Goal: Task Accomplishment & Management: Use online tool/utility

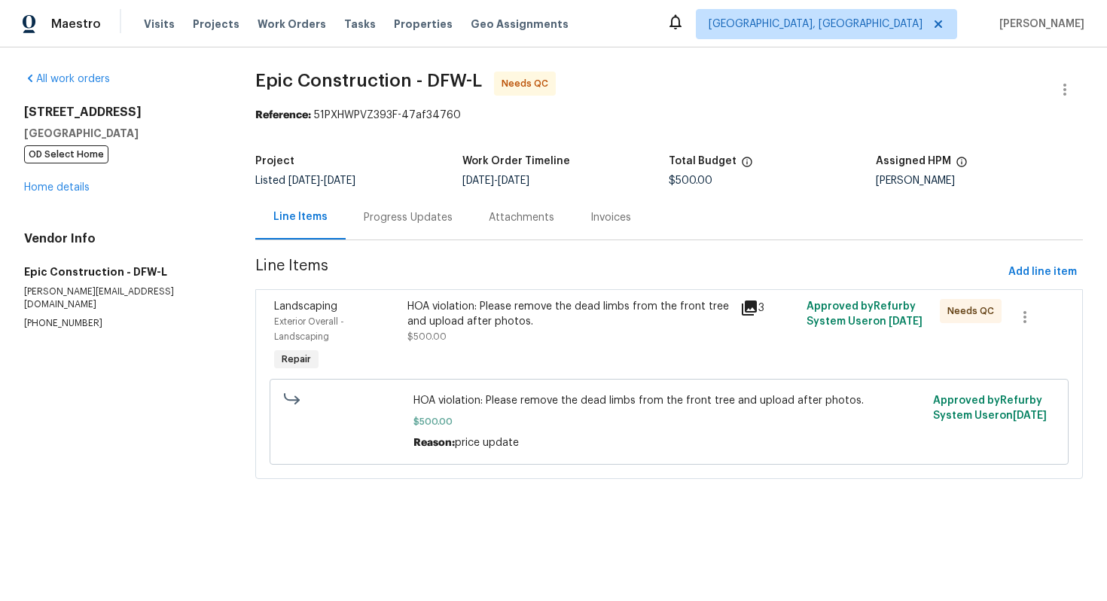
click at [382, 218] on div "Progress Updates" at bounding box center [408, 217] width 89 height 15
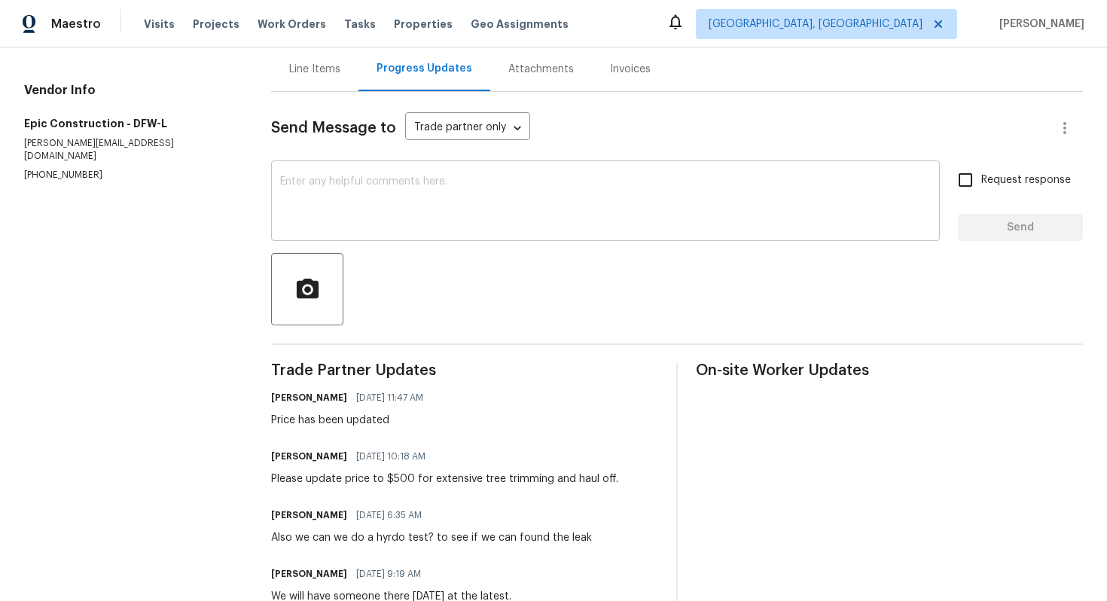
scroll to position [149, 0]
click at [330, 81] on div "Line Items" at bounding box center [314, 68] width 87 height 44
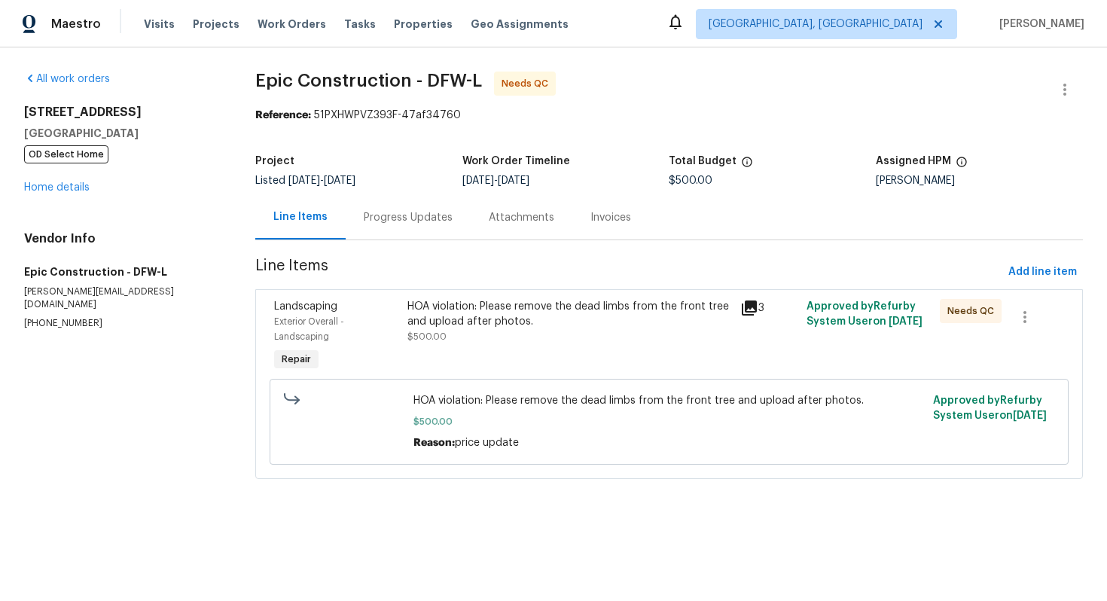
click at [477, 321] on div "HOA violation: Please remove the dead limbs from the front tree and upload afte…" at bounding box center [569, 314] width 324 height 30
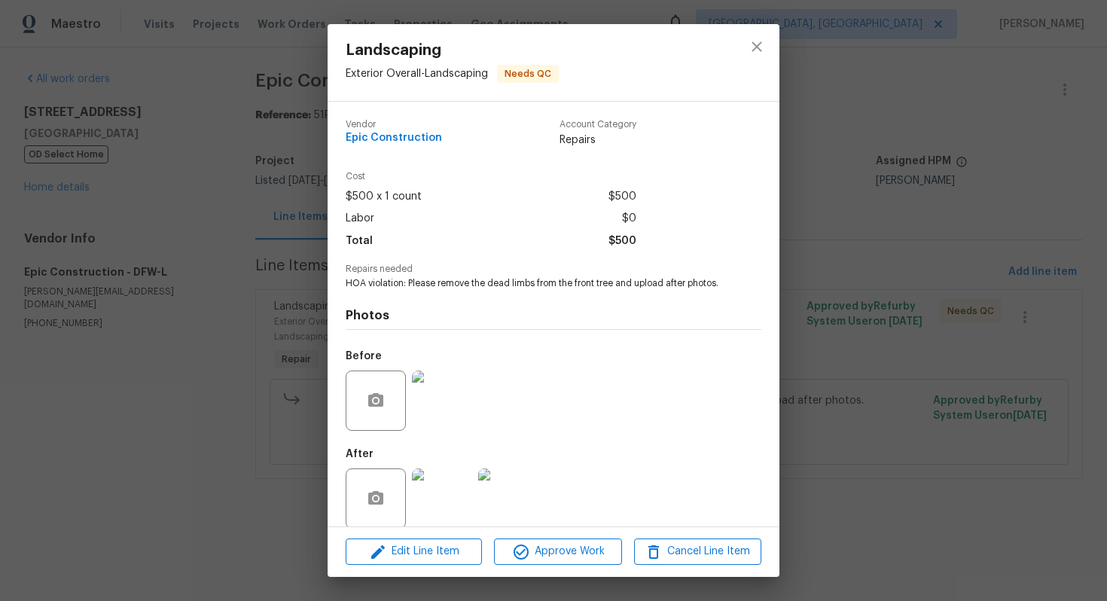
scroll to position [30, 0]
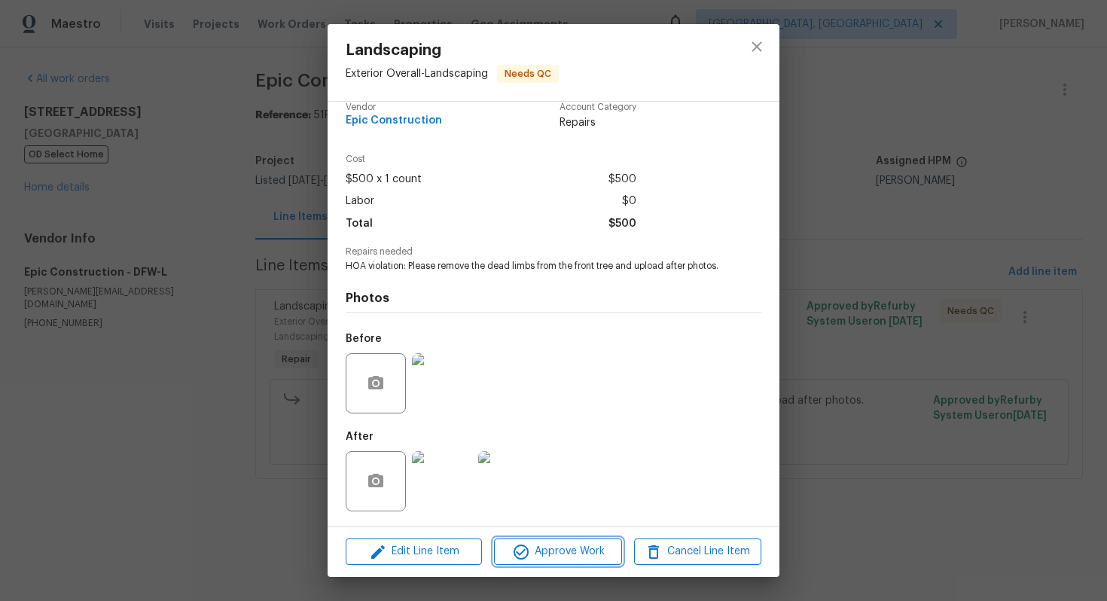
click at [521, 550] on icon "button" at bounding box center [521, 552] width 18 height 18
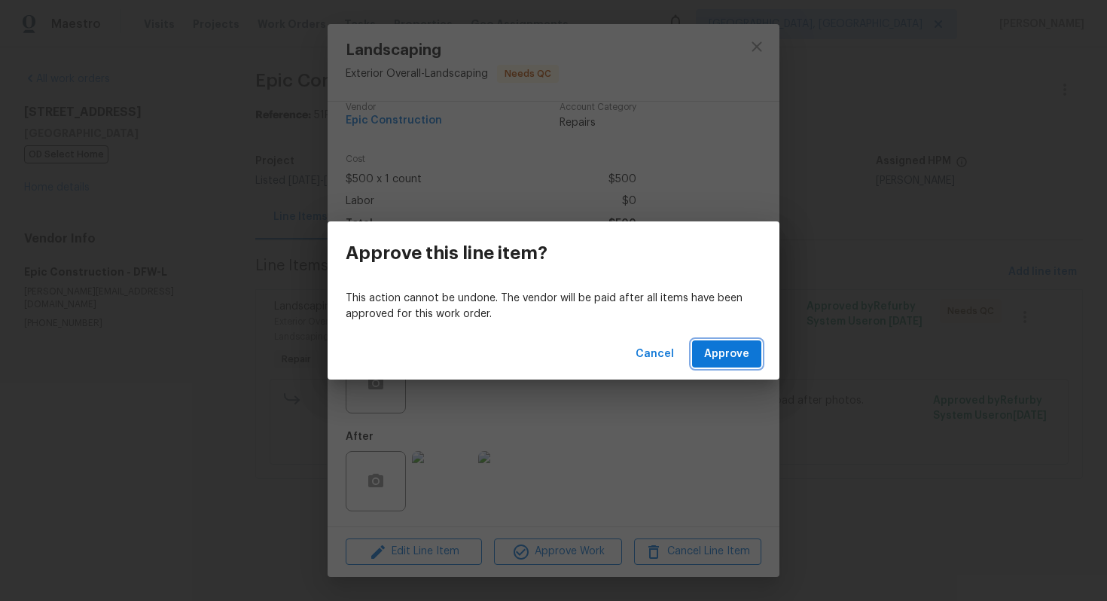
click at [742, 355] on span "Approve" at bounding box center [726, 354] width 45 height 19
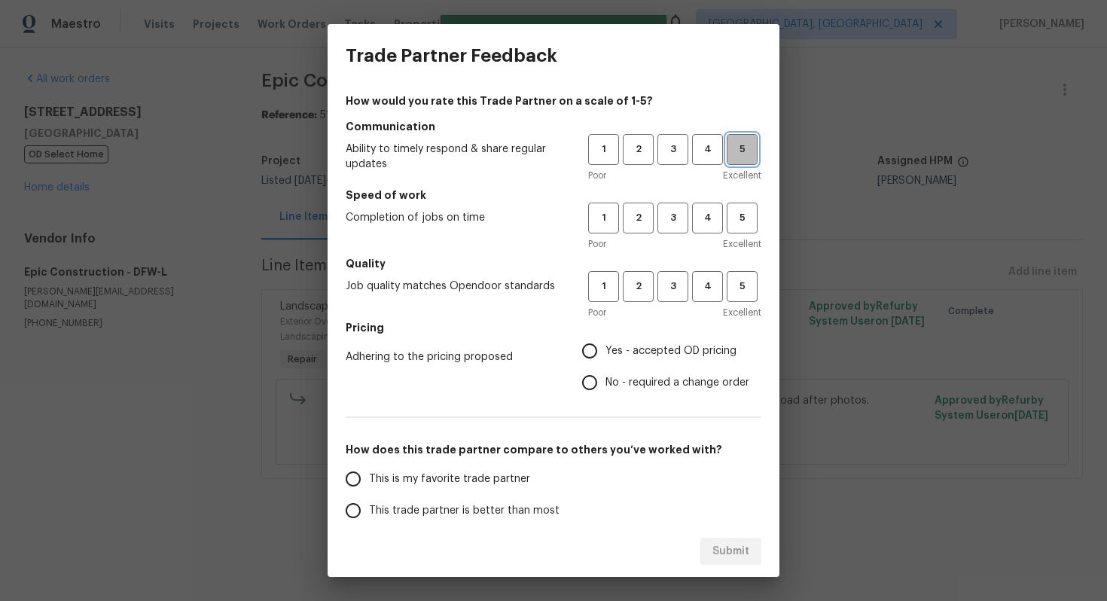
click at [736, 159] on button "5" at bounding box center [742, 149] width 31 height 31
click at [736, 221] on span "5" at bounding box center [742, 217] width 28 height 17
click at [747, 284] on span "5" at bounding box center [742, 286] width 28 height 17
click at [599, 382] on input "No - required a change order" at bounding box center [590, 383] width 32 height 32
radio input "true"
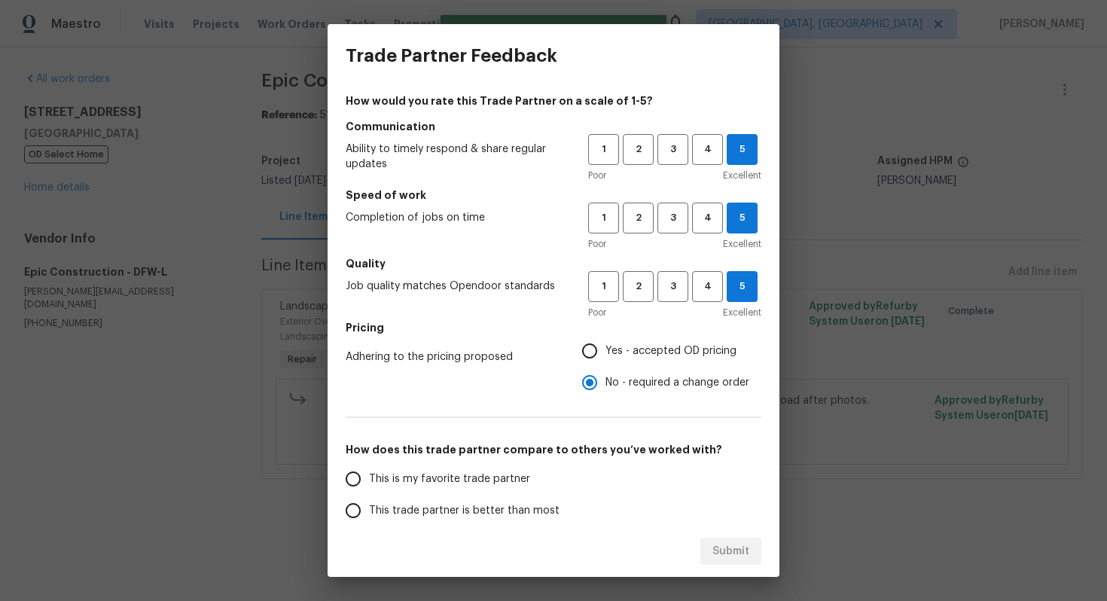
click at [486, 477] on span "This is my favorite trade partner" at bounding box center [449, 479] width 161 height 16
click at [369, 477] on input "This is my favorite trade partner" at bounding box center [353, 479] width 32 height 32
click at [751, 555] on button "Submit" at bounding box center [730, 552] width 61 height 28
radio input "true"
